Goal: Task Accomplishment & Management: Manage account settings

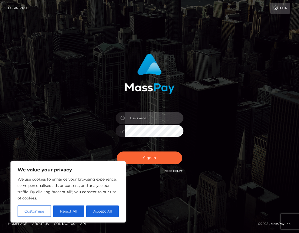
click at [153, 115] on input "text" at bounding box center [154, 118] width 59 height 12
type input "[EMAIL_ADDRESS][DOMAIN_NAME]"
click at [117, 151] on button "Sign in" at bounding box center [150, 157] width 66 height 13
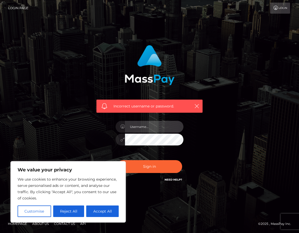
click at [151, 123] on input "text" at bounding box center [154, 127] width 59 height 12
type input "8175659308"
click at [117, 160] on button "Sign in" at bounding box center [150, 166] width 66 height 13
click at [160, 123] on input "text" at bounding box center [154, 127] width 59 height 12
click at [201, 105] on div "Incorrect username or password." at bounding box center [149, 106] width 106 height 13
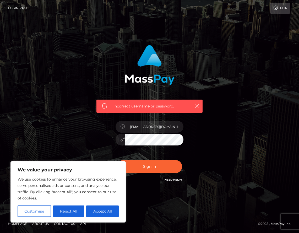
click at [196, 105] on icon "button" at bounding box center [196, 106] width 5 height 5
drag, startPoint x: 179, startPoint y: 126, endPoint x: 156, endPoint y: 125, distance: 23.1
click at [156, 125] on input "prestonwaldrum@outlook.com" at bounding box center [154, 127] width 59 height 12
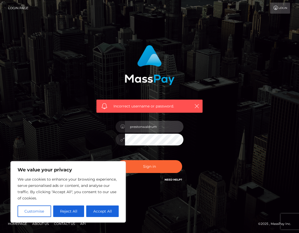
click at [170, 122] on input "prestonwaldrum" at bounding box center [154, 127] width 59 height 12
type input "prestonwaldrum@outlook.com"
click at [117, 160] on button "Sign in" at bounding box center [150, 166] width 66 height 13
click at [156, 129] on input "text" at bounding box center [154, 127] width 59 height 12
type input "[EMAIL_ADDRESS][DOMAIN_NAME]"
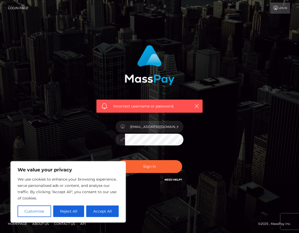
click at [117, 160] on button "Sign in" at bounding box center [150, 166] width 66 height 13
click at [73, 207] on button "Reject All" at bounding box center [68, 211] width 31 height 12
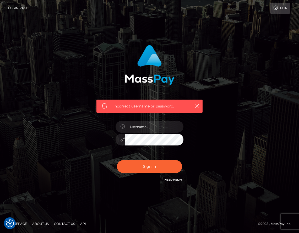
click at [178, 178] on link "Need Help?" at bounding box center [174, 179] width 18 height 3
click at [199, 105] on icon "button" at bounding box center [196, 106] width 5 height 5
click at [195, 105] on icon "button" at bounding box center [196, 106] width 5 height 5
click at [197, 104] on icon "button" at bounding box center [196, 106] width 5 height 5
click at [122, 127] on icon at bounding box center [123, 126] width 4 height 4
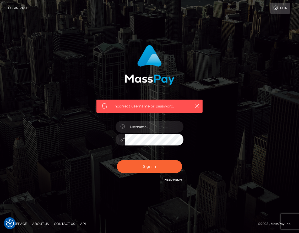
click at [126, 126] on div at bounding box center [150, 126] width 68 height 10
click at [197, 104] on icon "button" at bounding box center [196, 106] width 5 height 5
click at [278, 11] on link "Login" at bounding box center [280, 8] width 20 height 11
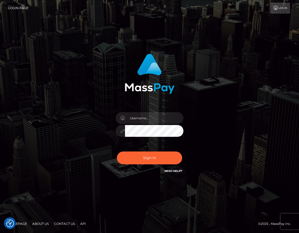
click at [175, 170] on link "Need Help?" at bounding box center [174, 170] width 18 height 3
click at [181, 170] on link "Need Help?" at bounding box center [174, 170] width 18 height 3
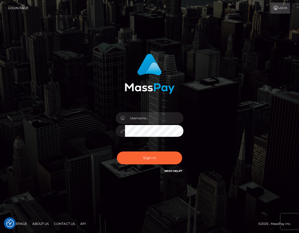
drag, startPoint x: 180, startPoint y: 170, endPoint x: 46, endPoint y: 53, distance: 177.8
click at [46, 53] on div "Sign in" at bounding box center [150, 116] width 252 height 133
click at [176, 170] on link "Need Help?" at bounding box center [174, 170] width 18 height 3
click at [142, 117] on input "text" at bounding box center [154, 118] width 59 height 12
